Goal: Information Seeking & Learning: Learn about a topic

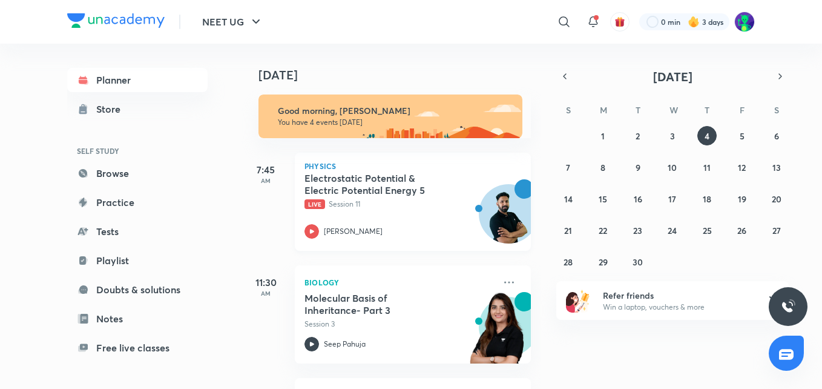
click at [347, 185] on h5 "Electrostatic Potential & Electric Potential Energy 5" at bounding box center [379, 184] width 151 height 24
